Goal: Communication & Community: Connect with others

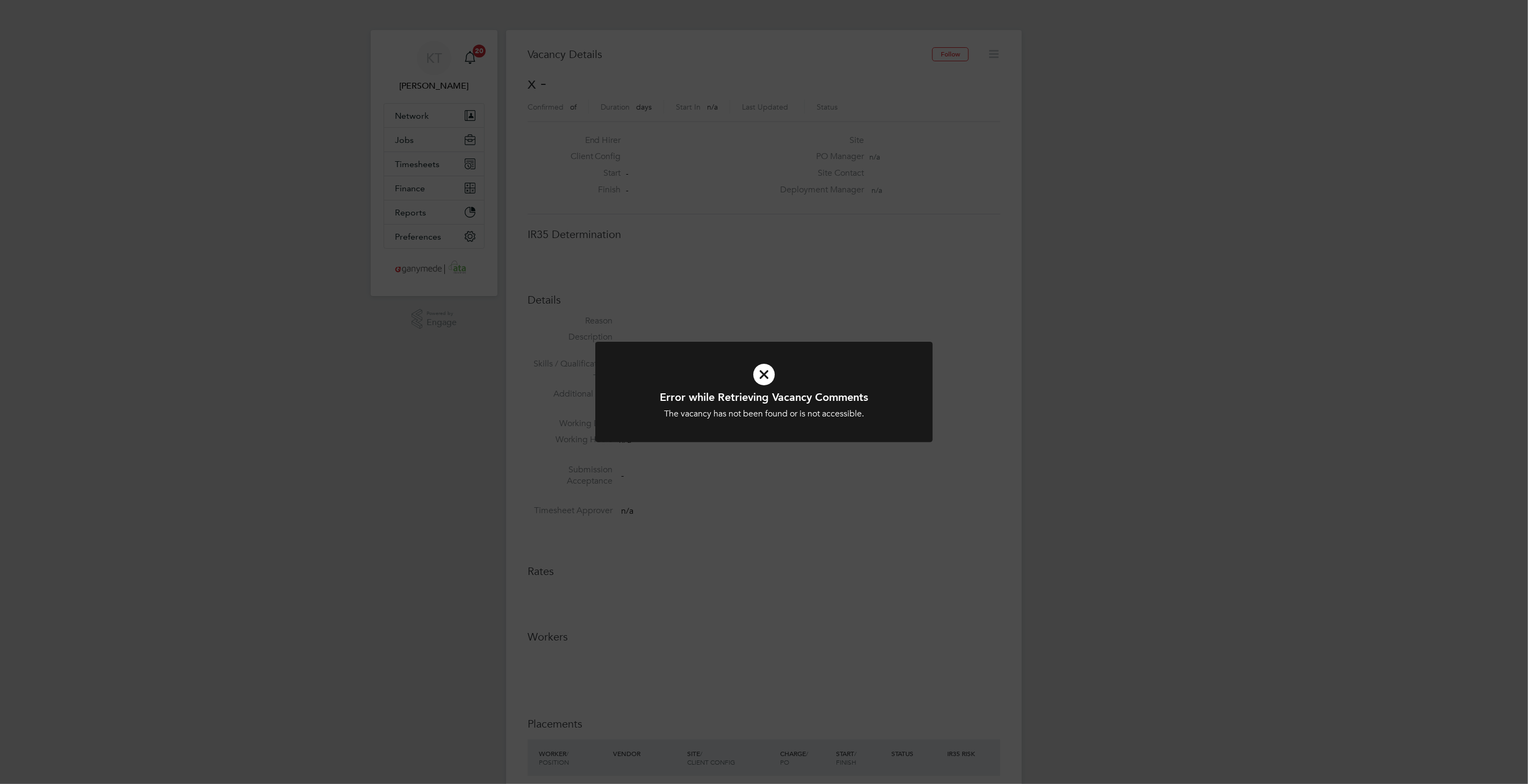
scroll to position [17, 232]
click at [748, 375] on icon at bounding box center [764, 374] width 279 height 42
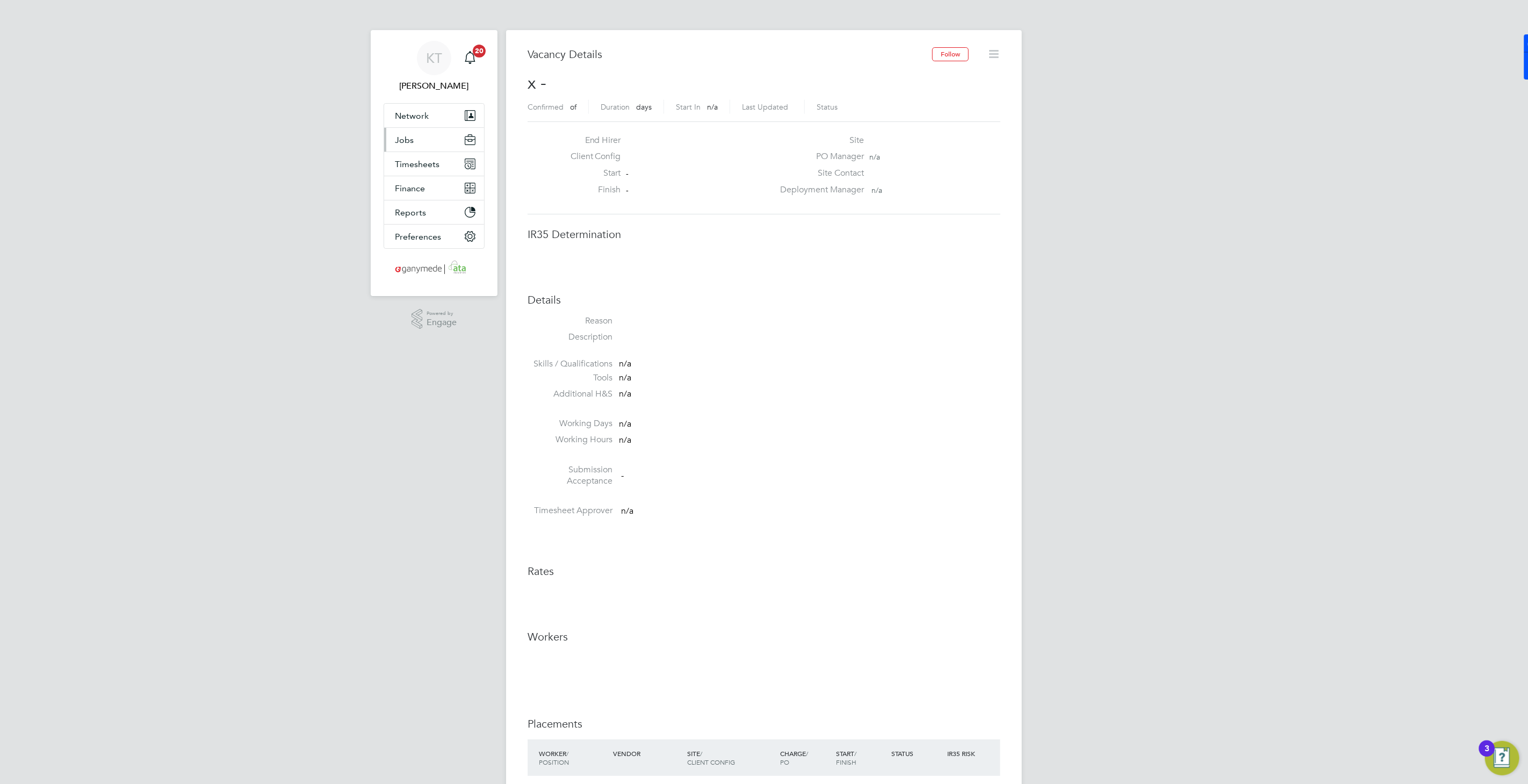
click at [397, 130] on button "Jobs" at bounding box center [434, 140] width 100 height 24
click at [399, 137] on span "Jobs" at bounding box center [404, 140] width 19 height 10
click at [404, 143] on span "Jobs" at bounding box center [404, 140] width 19 height 10
click at [417, 193] on link "Placements" at bounding box center [417, 196] width 45 height 10
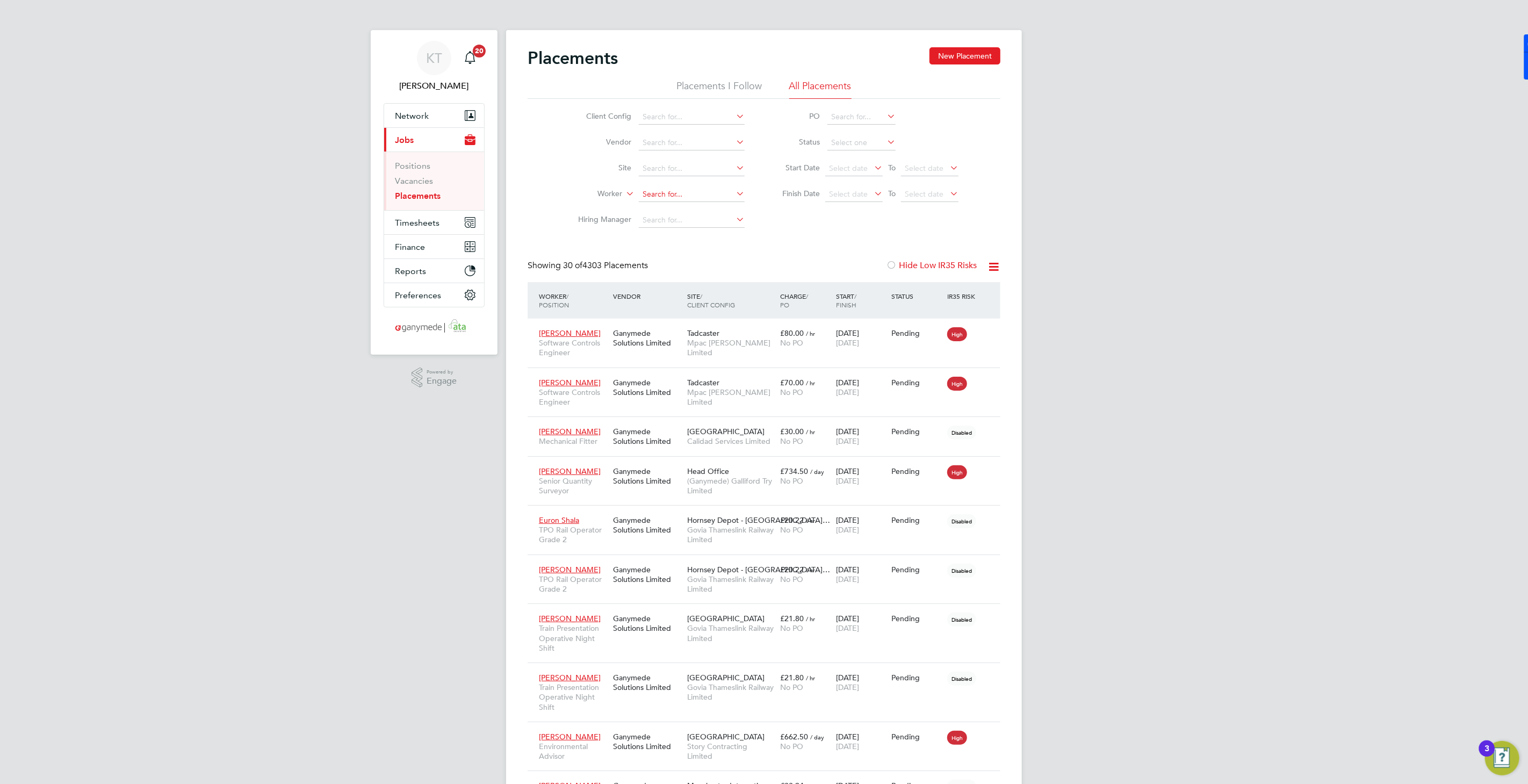
click at [685, 193] on input at bounding box center [692, 195] width 106 height 15
click at [436, 196] on link "Placements" at bounding box center [418, 196] width 46 height 10
click at [409, 119] on span "Network" at bounding box center [412, 115] width 34 height 10
click at [433, 194] on link "Placements" at bounding box center [418, 196] width 46 height 10
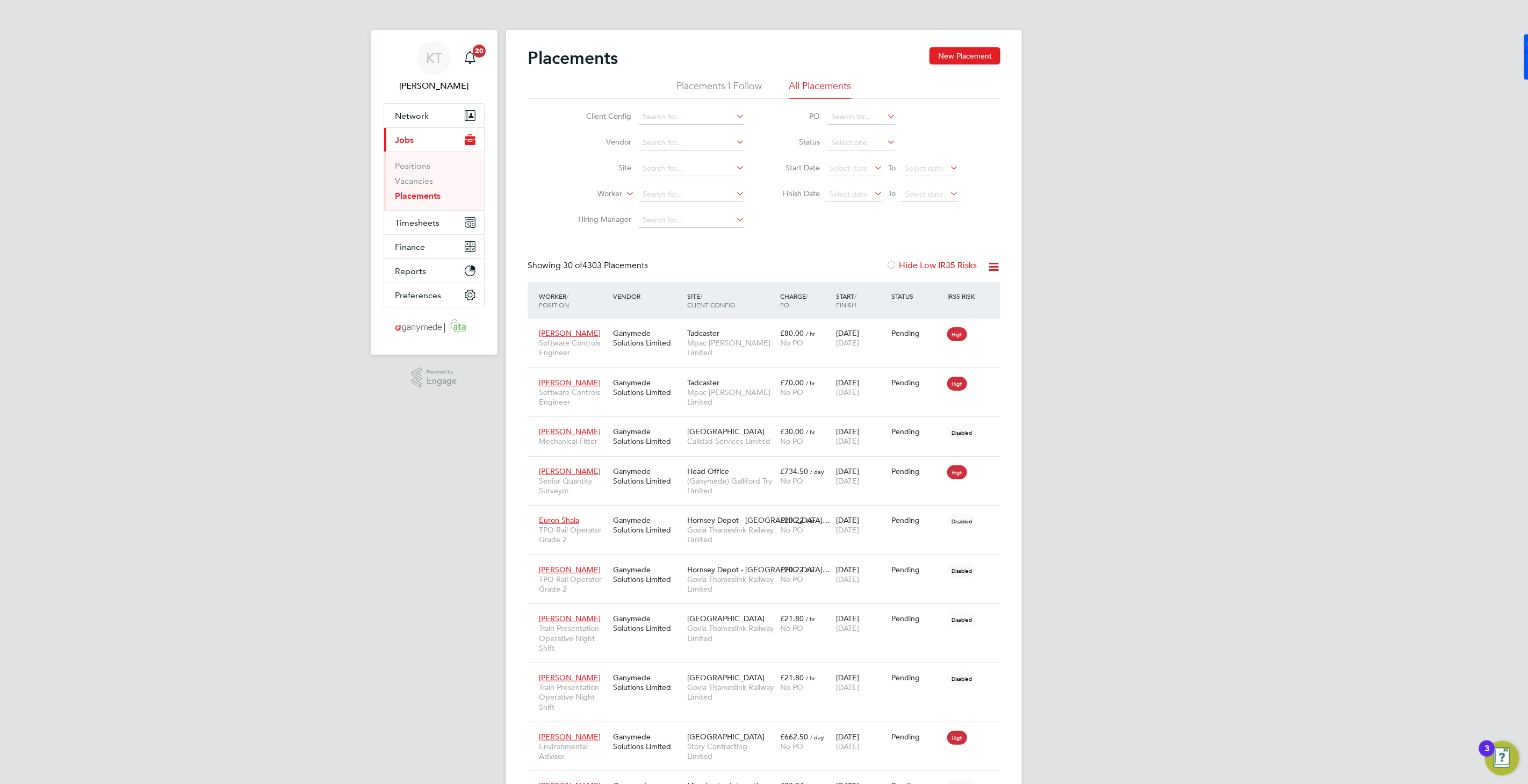
click at [429, 193] on link "Placements" at bounding box center [418, 196] width 46 height 10
click at [438, 202] on ul "Positions Vacancies Placements" at bounding box center [434, 180] width 100 height 58
click at [437, 197] on link "Placements" at bounding box center [418, 196] width 46 height 10
click at [662, 193] on input at bounding box center [692, 195] width 106 height 15
click at [708, 207] on b "Berry" at bounding box center [738, 209] width 62 height 9
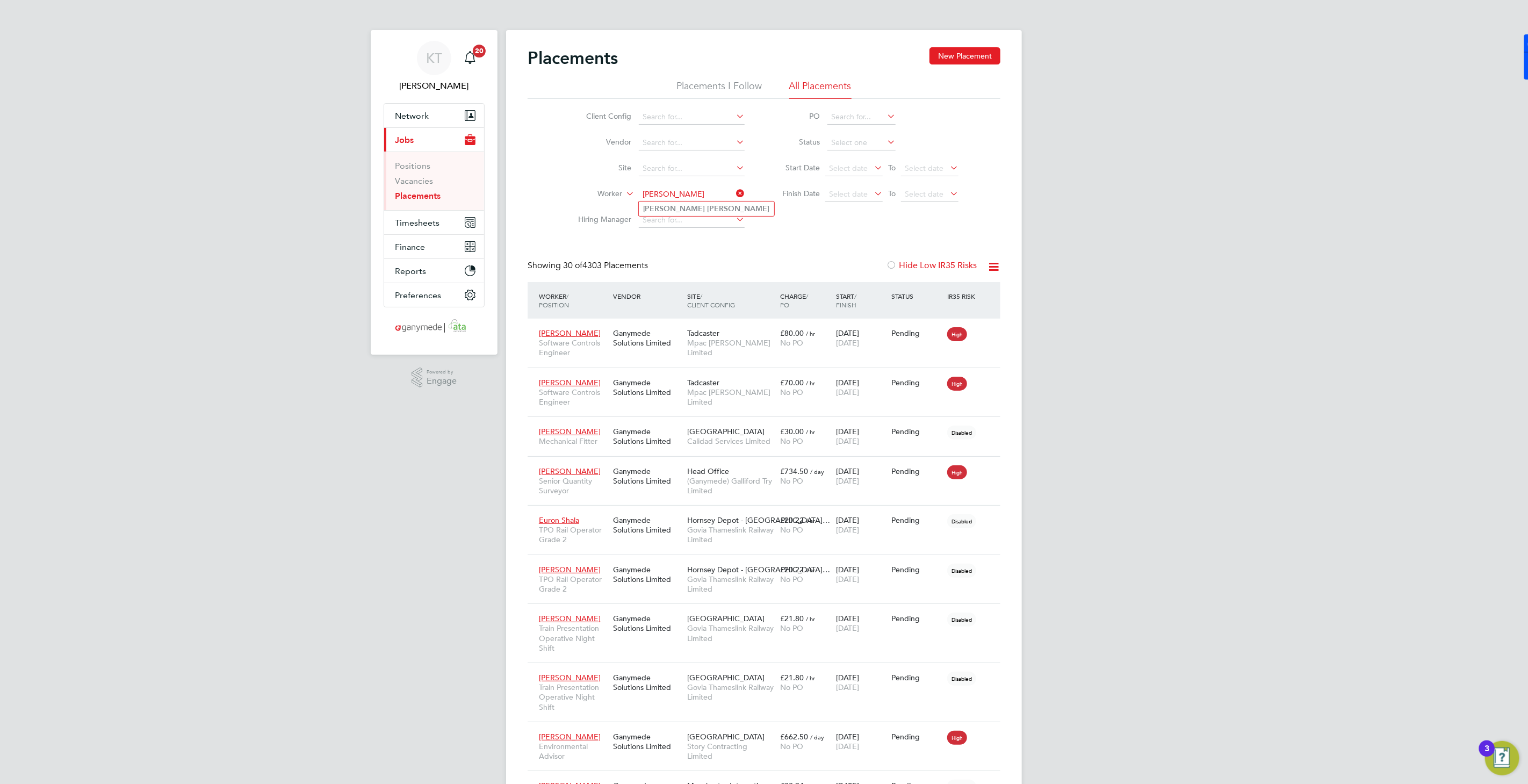
type input "[PERSON_NAME]"
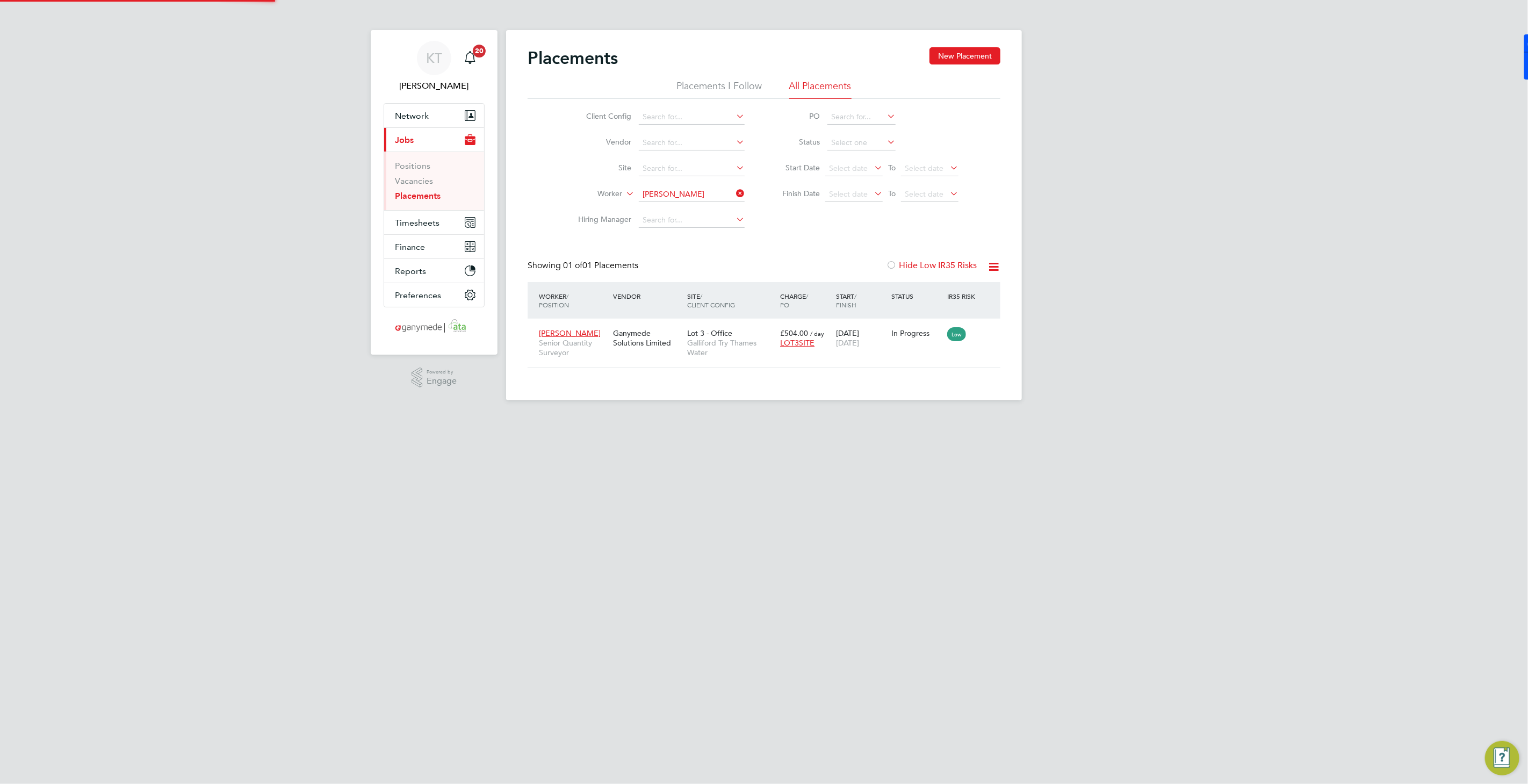
scroll to position [10, 51]
click at [708, 340] on span "Galliford Try Thames Water" at bounding box center [731, 347] width 87 height 19
click at [1194, 399] on div "KT Katie Townend Notifications 20 Applications: Network Team Members Businesses…" at bounding box center [764, 209] width 1528 height 417
click at [414, 117] on span "Network" at bounding box center [412, 115] width 34 height 10
click at [411, 199] on link "Contacts" at bounding box center [413, 201] width 35 height 10
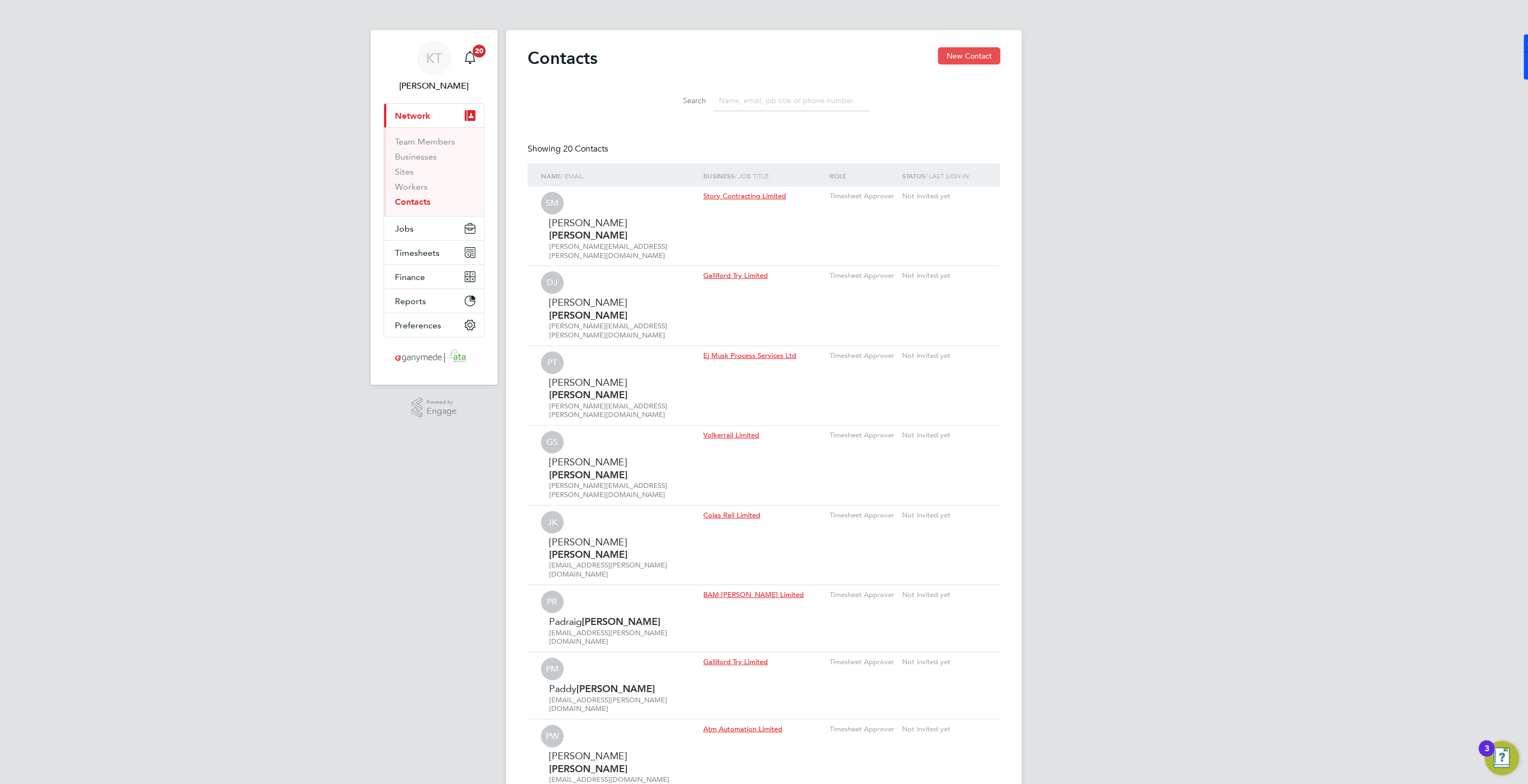
click at [979, 58] on button "New Contact" at bounding box center [969, 56] width 62 height 17
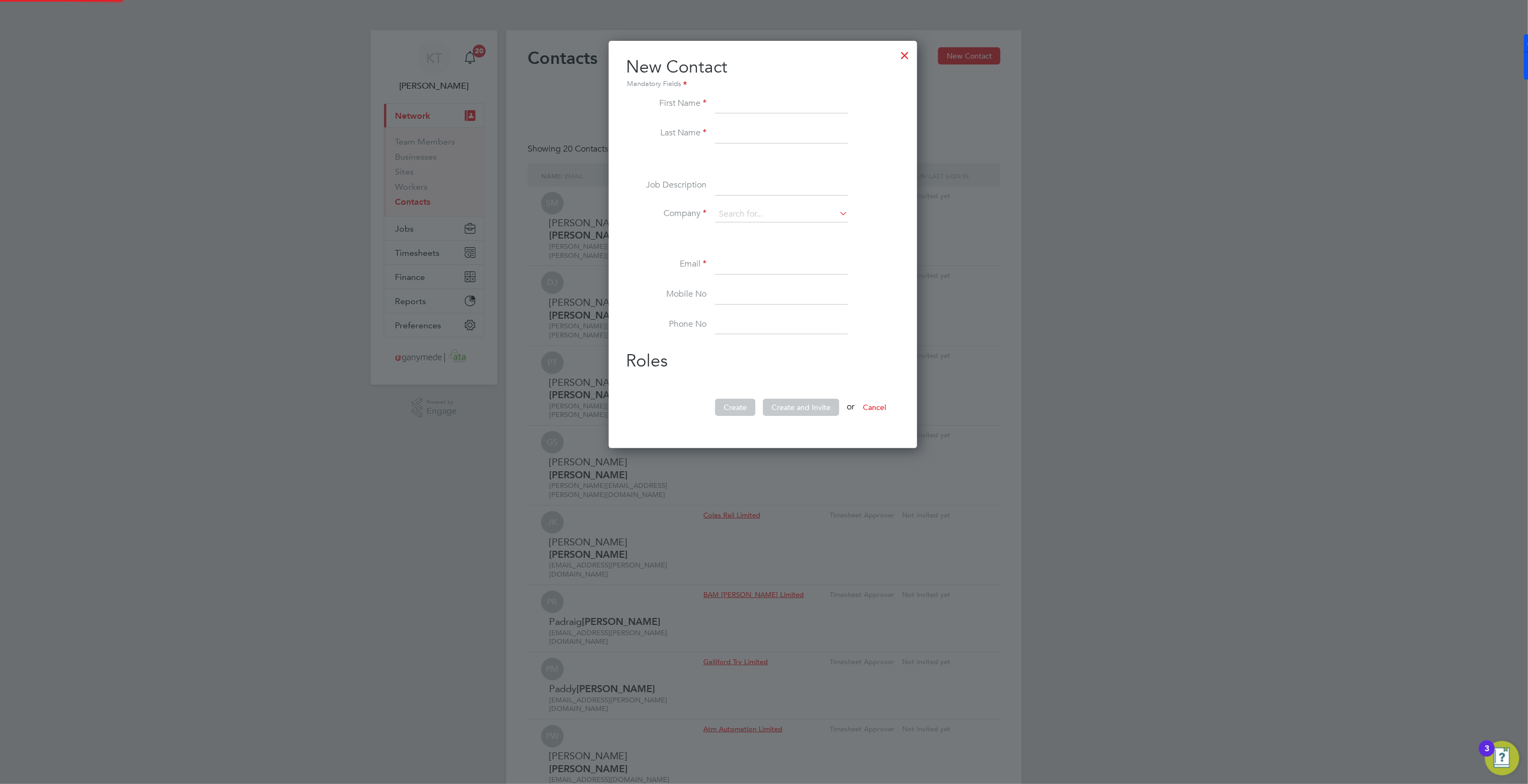
scroll to position [406, 311]
click at [754, 104] on input at bounding box center [781, 104] width 133 height 19
type input "c"
type input "Charlotte"
type input "Loose"
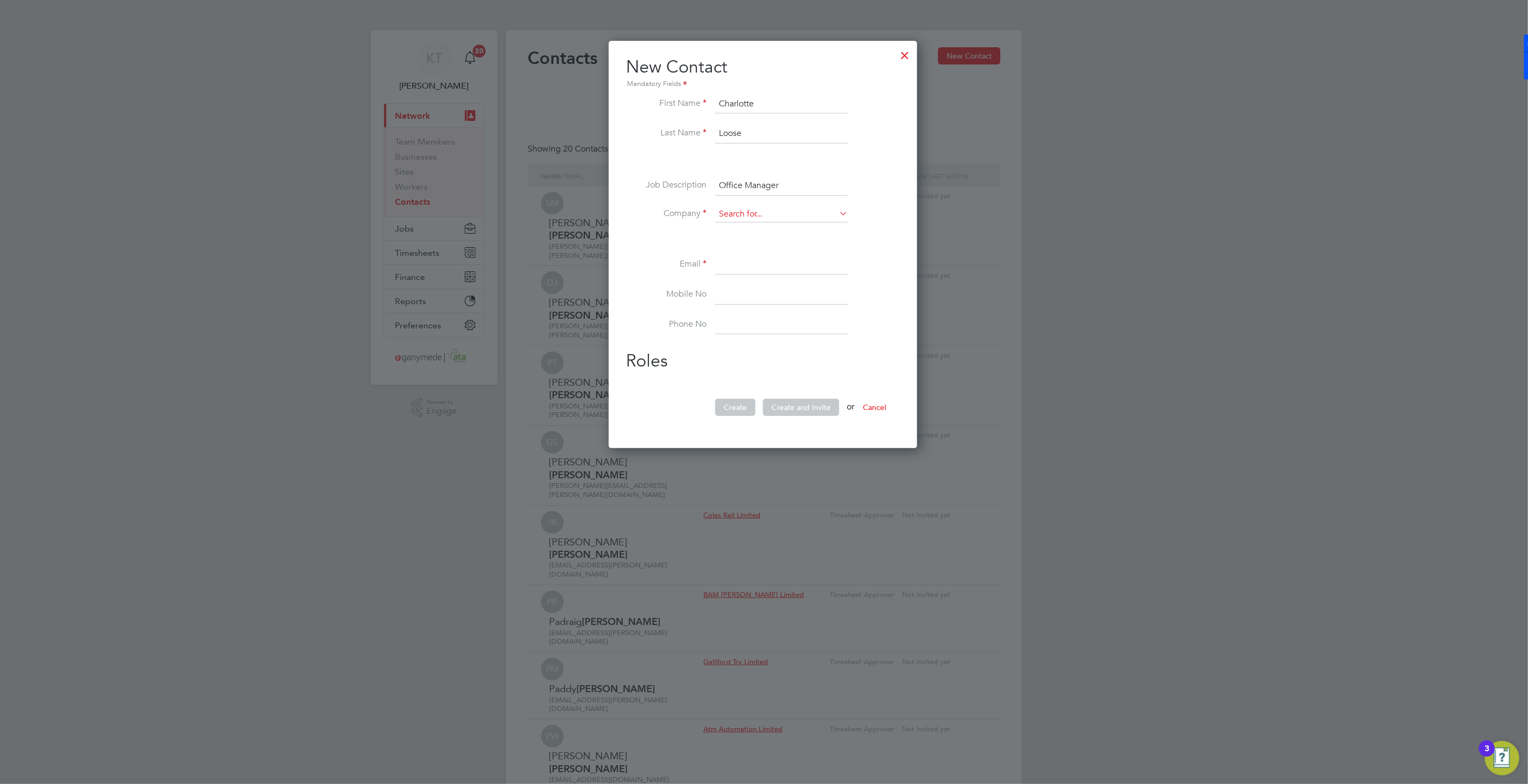
type input "Office Manager"
click at [795, 216] on input at bounding box center [781, 214] width 133 height 16
drag, startPoint x: 793, startPoint y: 242, endPoint x: 787, endPoint y: 242, distance: 6.0
click at [793, 242] on li "Galliford Try" at bounding box center [782, 242] width 134 height 15
type input "Galliford Try"
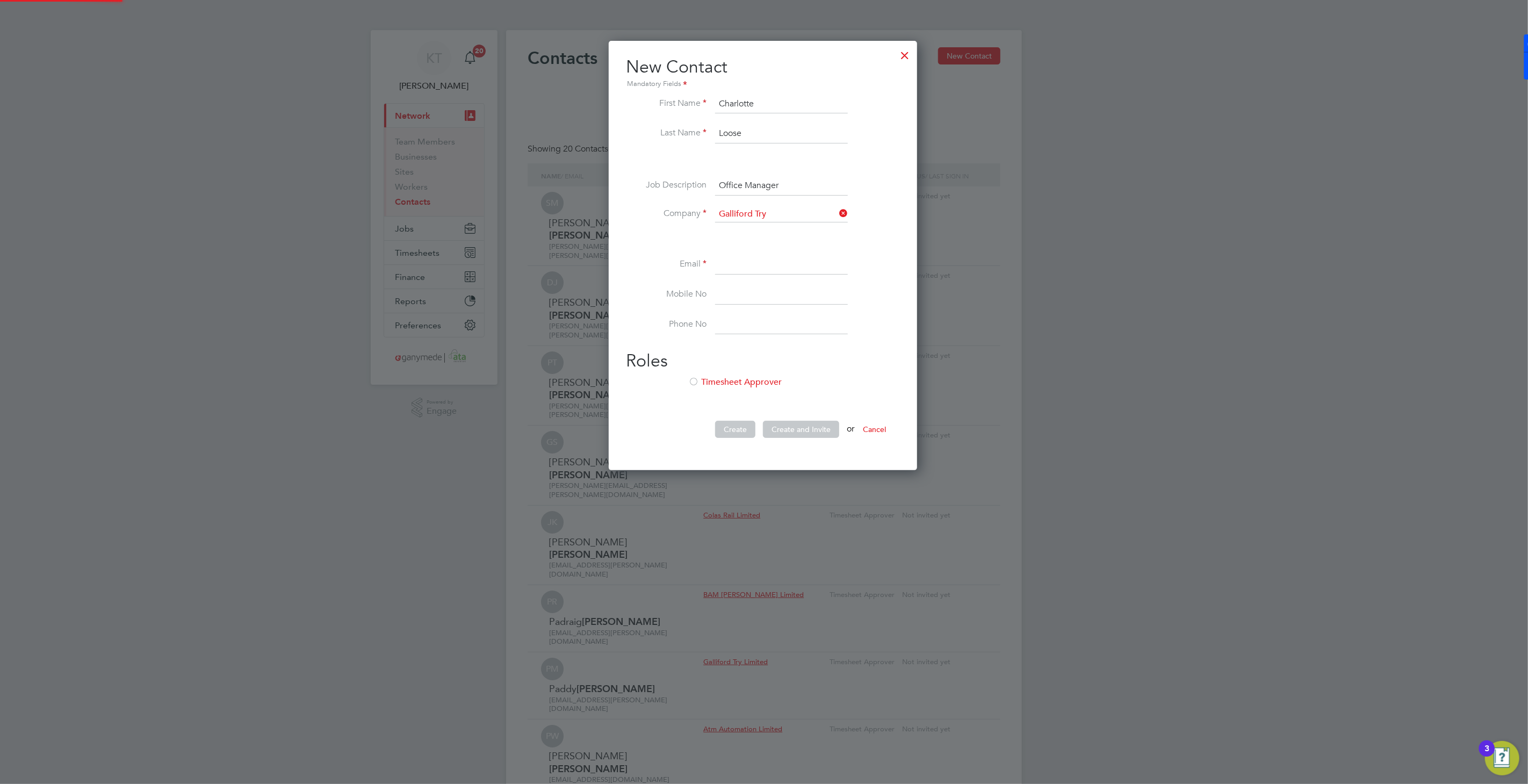
scroll to position [428, 311]
click at [763, 264] on input at bounding box center [781, 265] width 133 height 19
click at [728, 257] on input at bounding box center [781, 265] width 133 height 19
paste input "charlotte.loose@gallifordtry.co.uk"
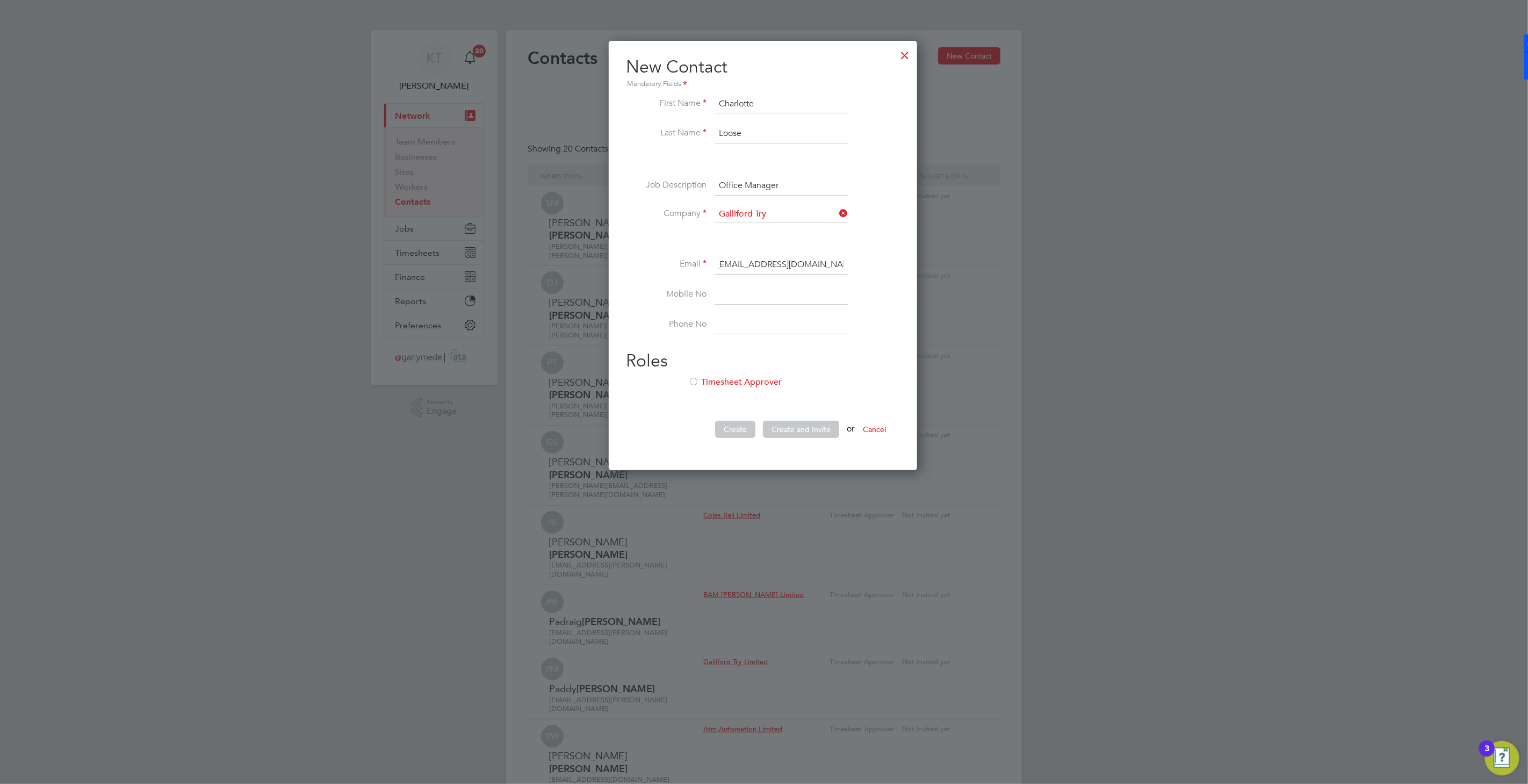
type input "charlotte.loose@gallifordtry.co.uk"
click at [755, 298] on input at bounding box center [781, 295] width 133 height 19
paste input "07541 101144"
click at [748, 293] on input "07541 101144" at bounding box center [781, 295] width 133 height 19
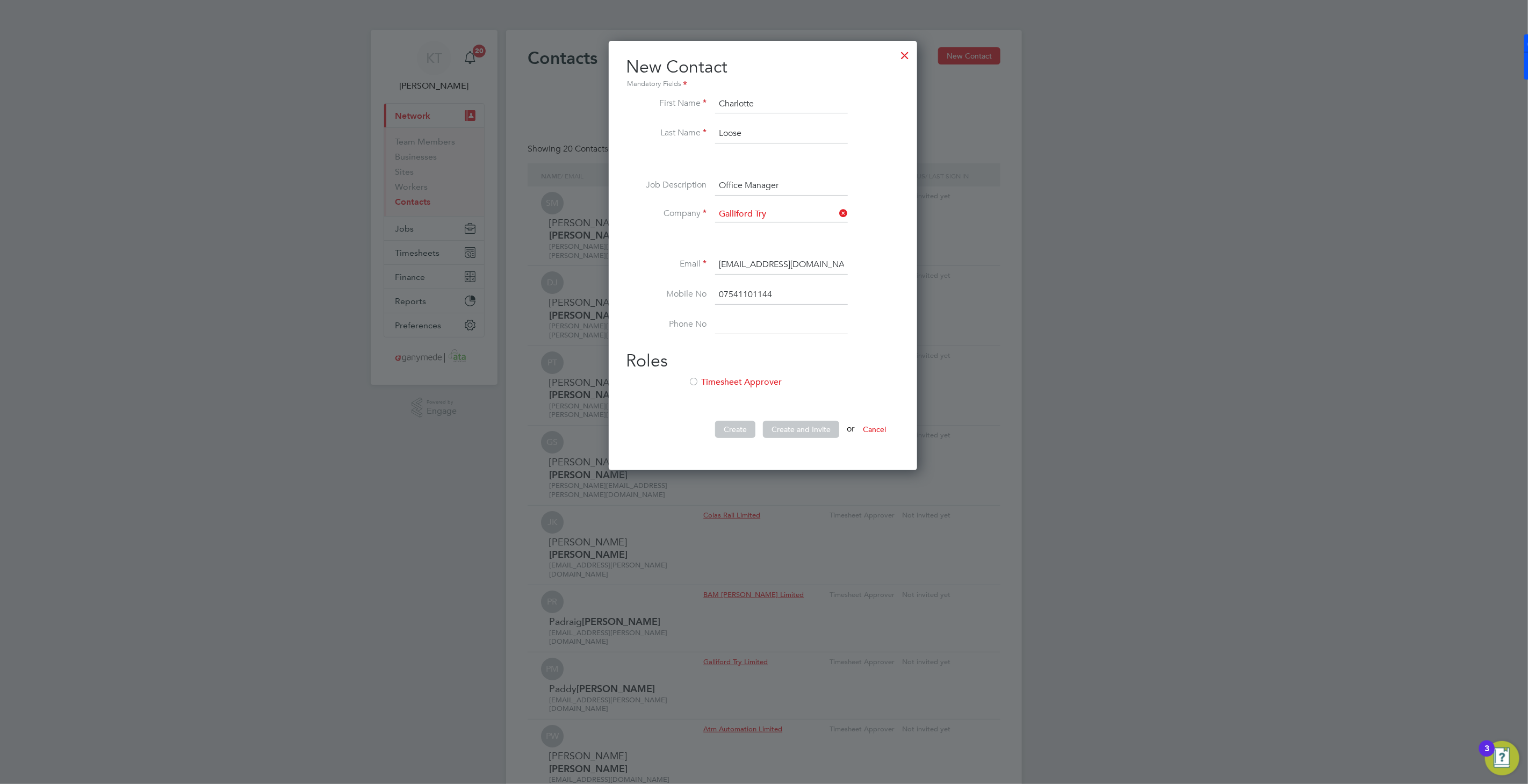
type input "07541101144"
click at [697, 383] on div at bounding box center [694, 383] width 11 height 11
click at [802, 429] on button "Create and Invite" at bounding box center [800, 429] width 76 height 17
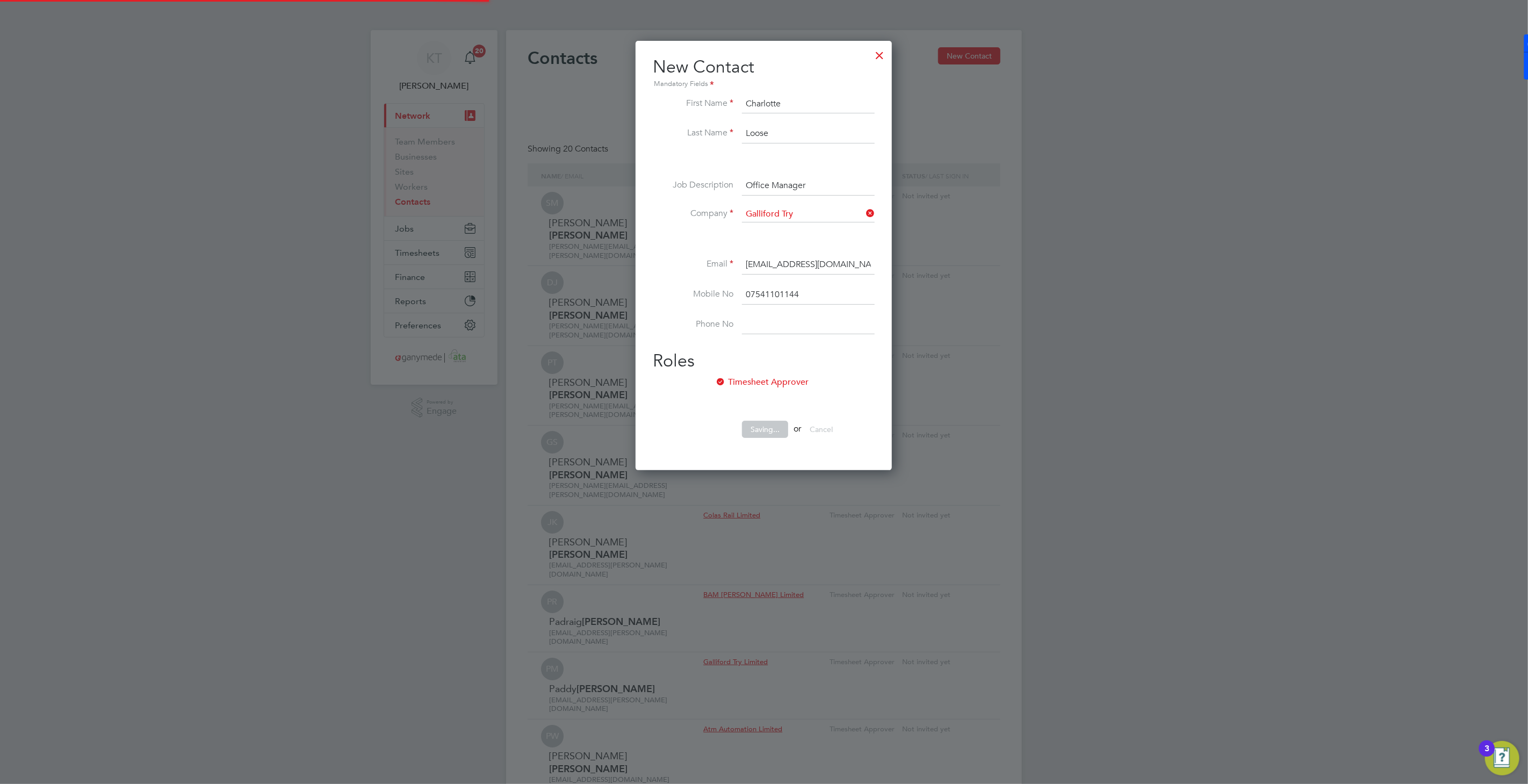
scroll to position [428, 311]
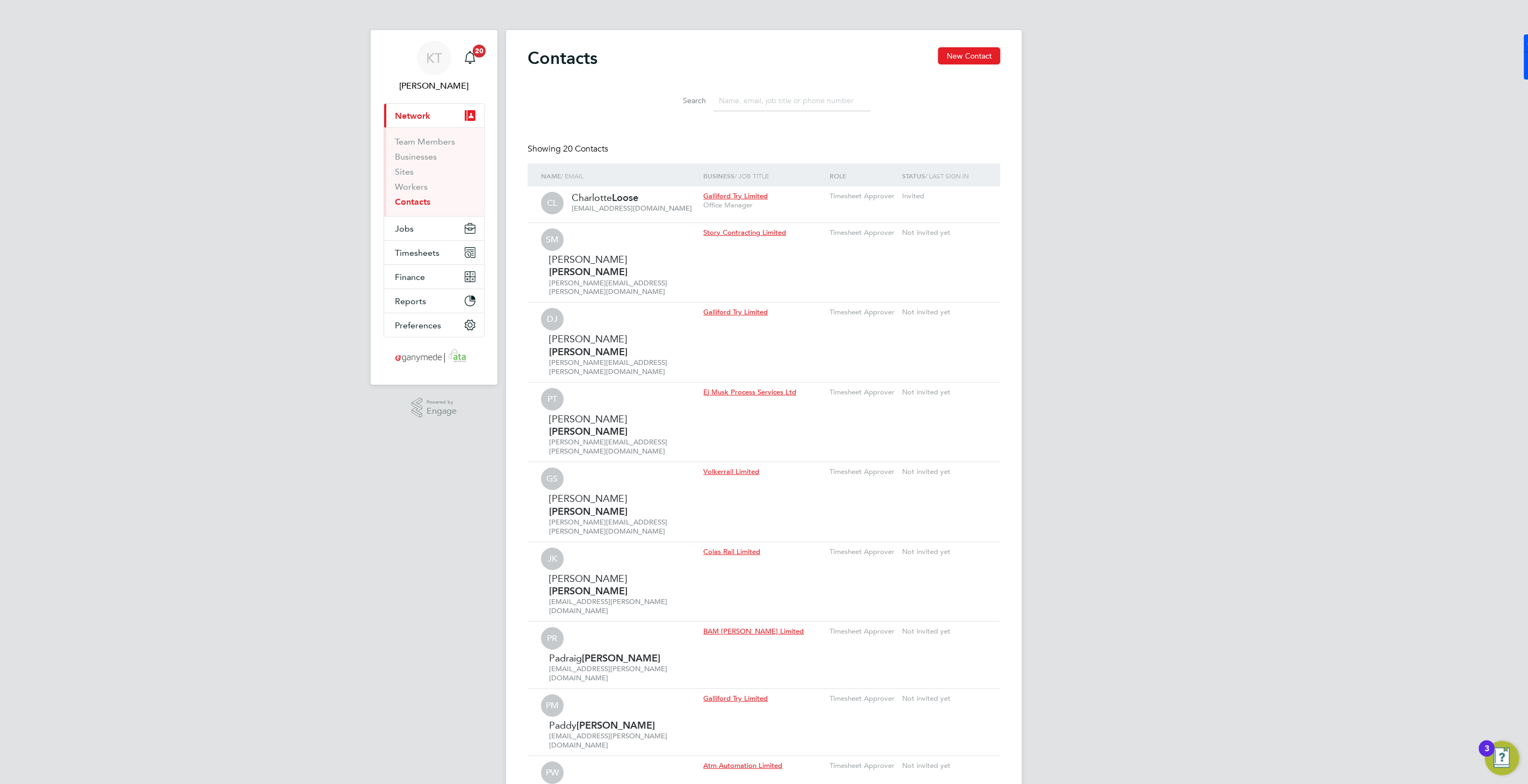
click at [752, 94] on input at bounding box center [792, 100] width 157 height 21
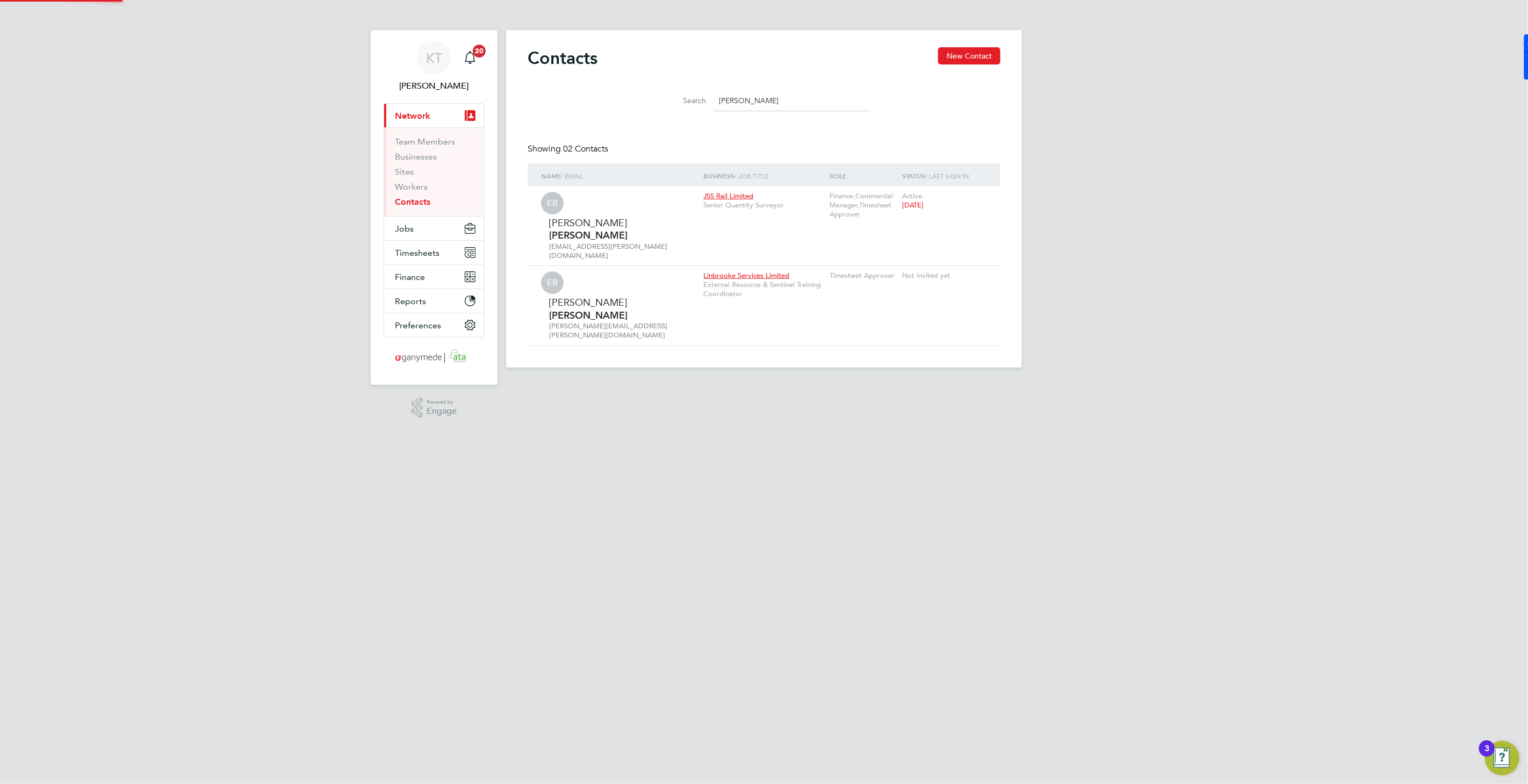
type input "eli"
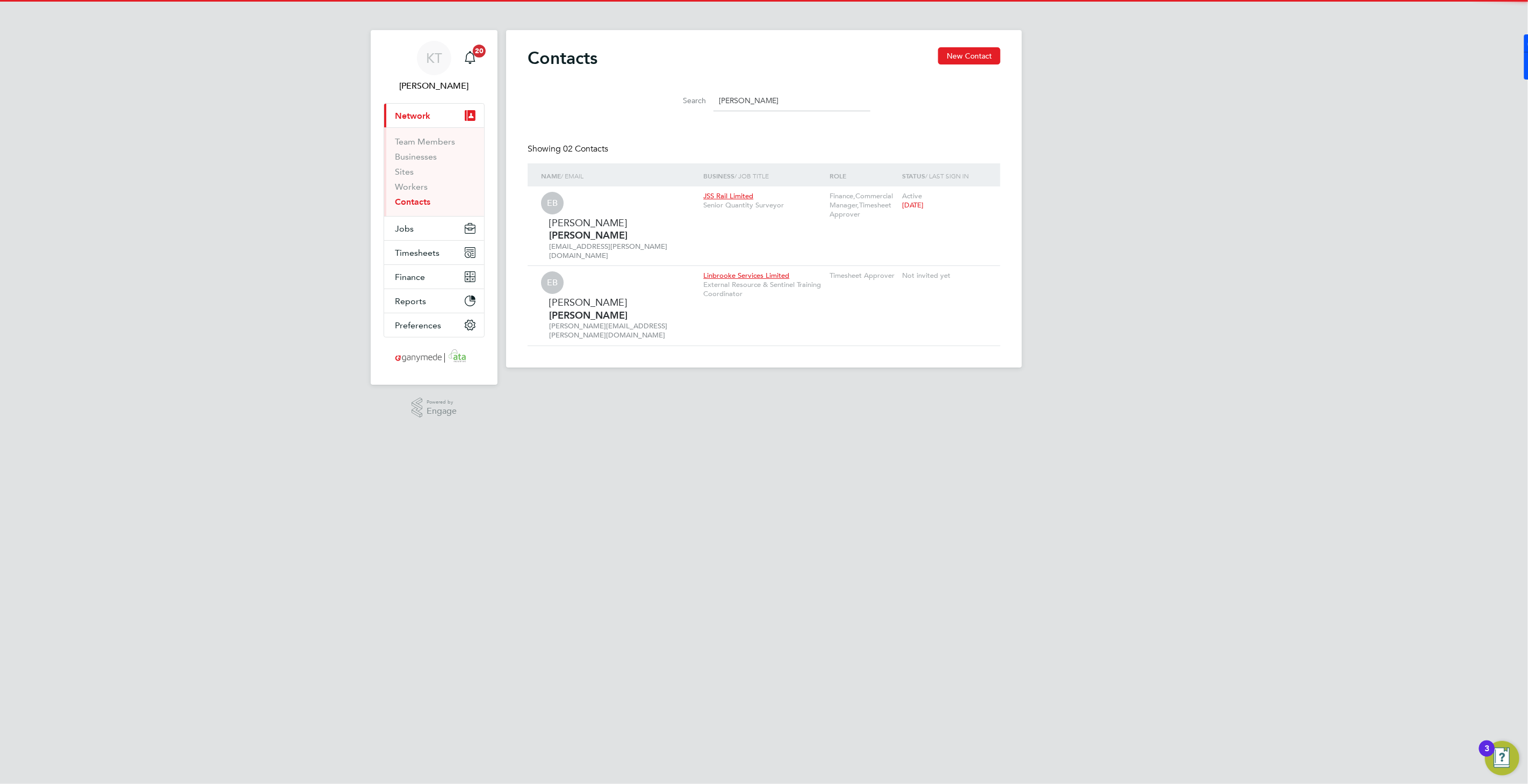
click at [332, 255] on div "KT Katie Townend Notifications 20 Applications: Current page: Network Team Memb…" at bounding box center [764, 192] width 1528 height 384
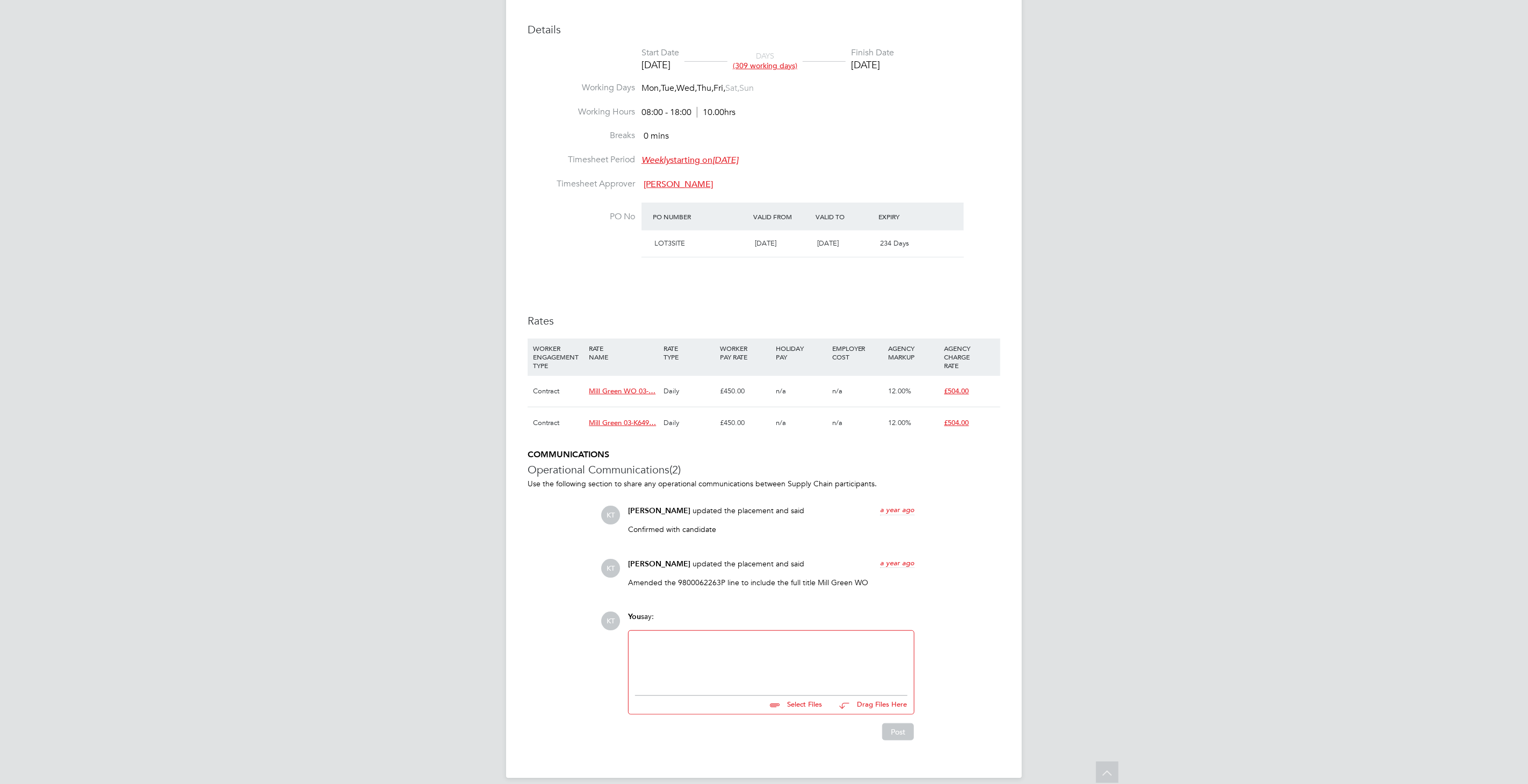
click at [632, 386] on span "Mill Green WO 03-…" at bounding box center [622, 390] width 67 height 9
click at [602, 418] on span "Mill Green 03-K649…" at bounding box center [622, 423] width 68 height 9
click at [523, 229] on div "Placement Details Unfollow SB [PERSON_NAME] Placement ID P226875 Last Updated […" at bounding box center [764, 178] width 516 height 1200
